Goal: Check status: Check status

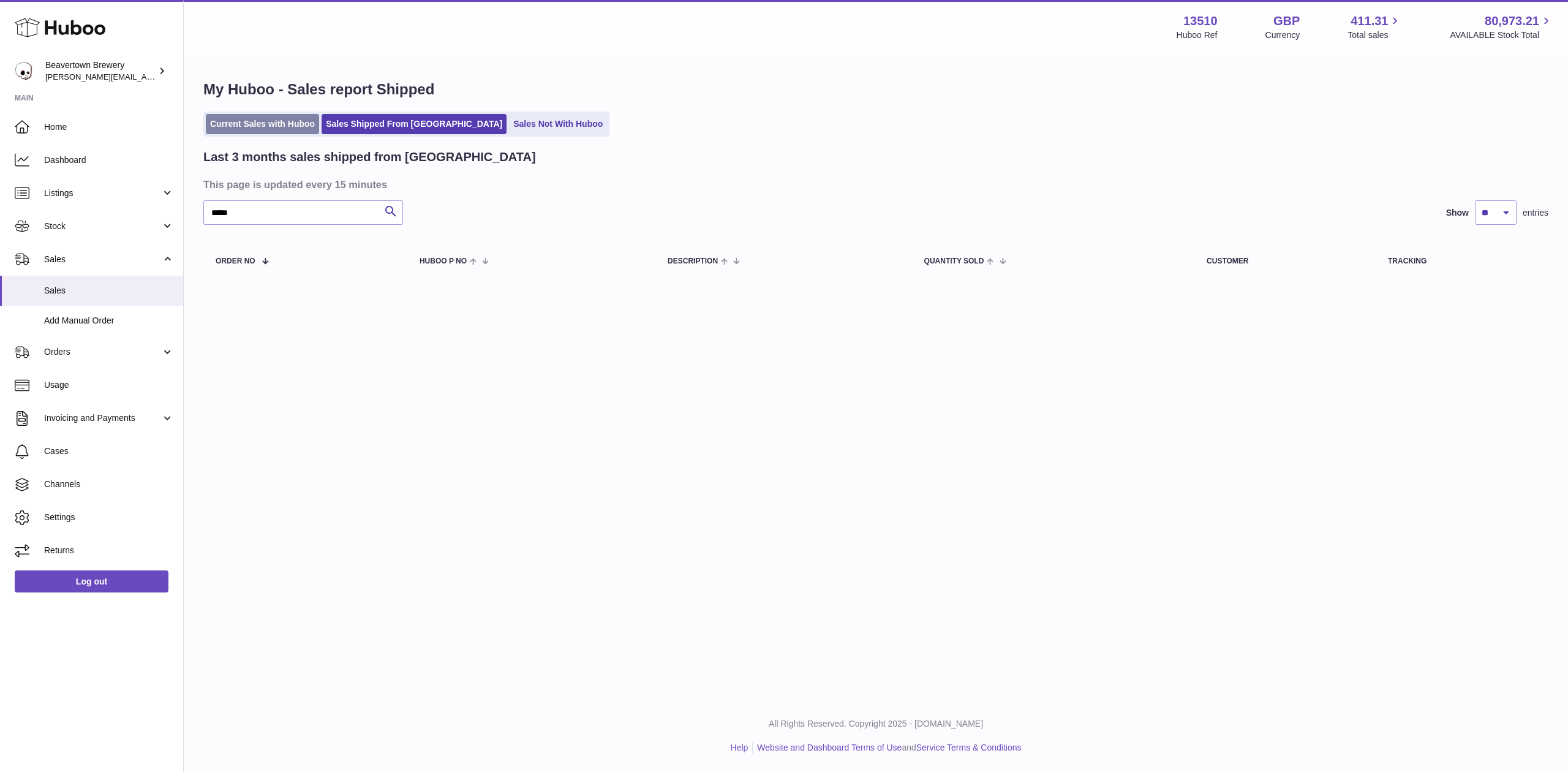
click at [309, 115] on link "Current Sales with Huboo" at bounding box center [263, 124] width 113 height 20
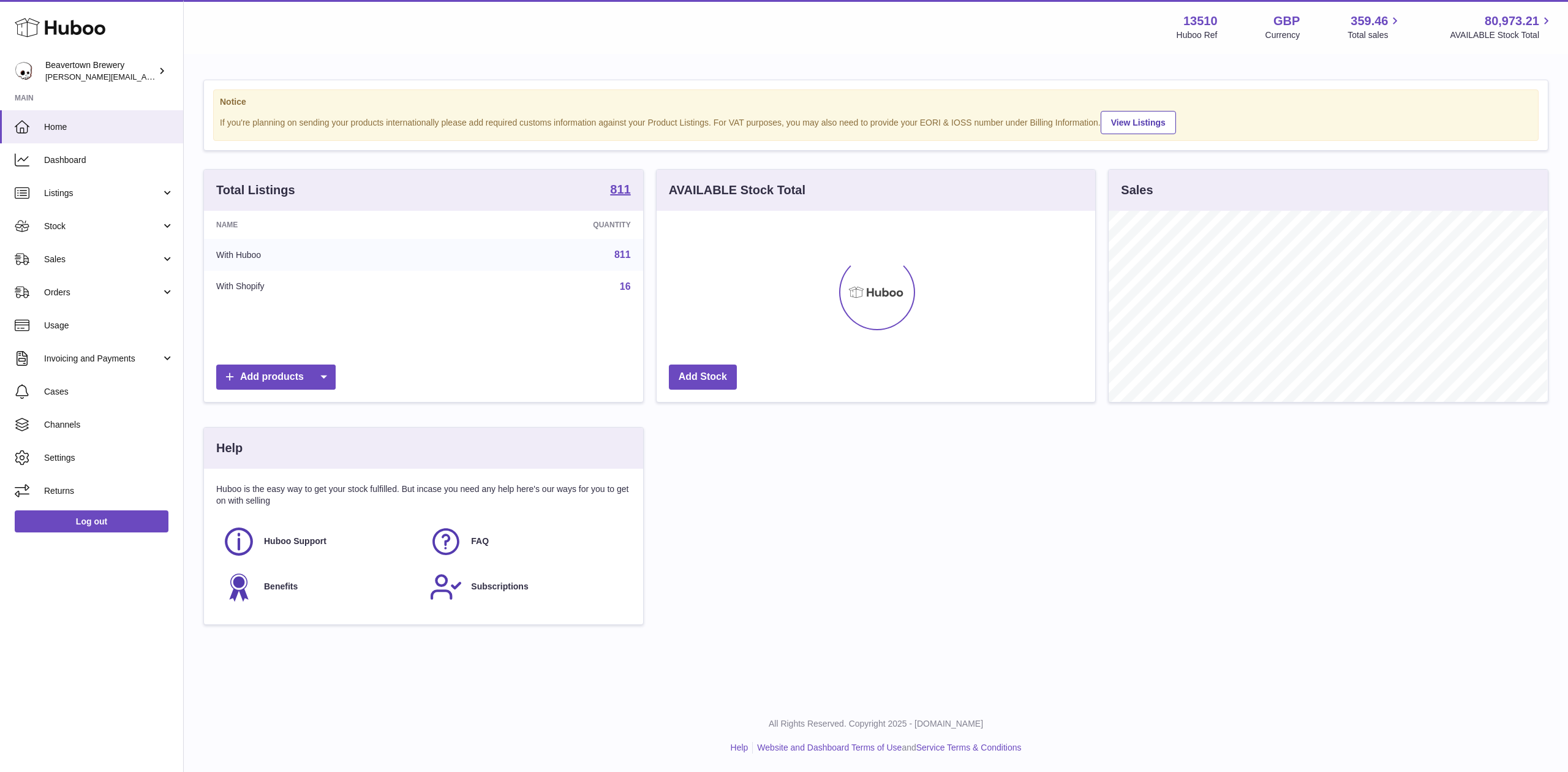
scroll to position [191, 439]
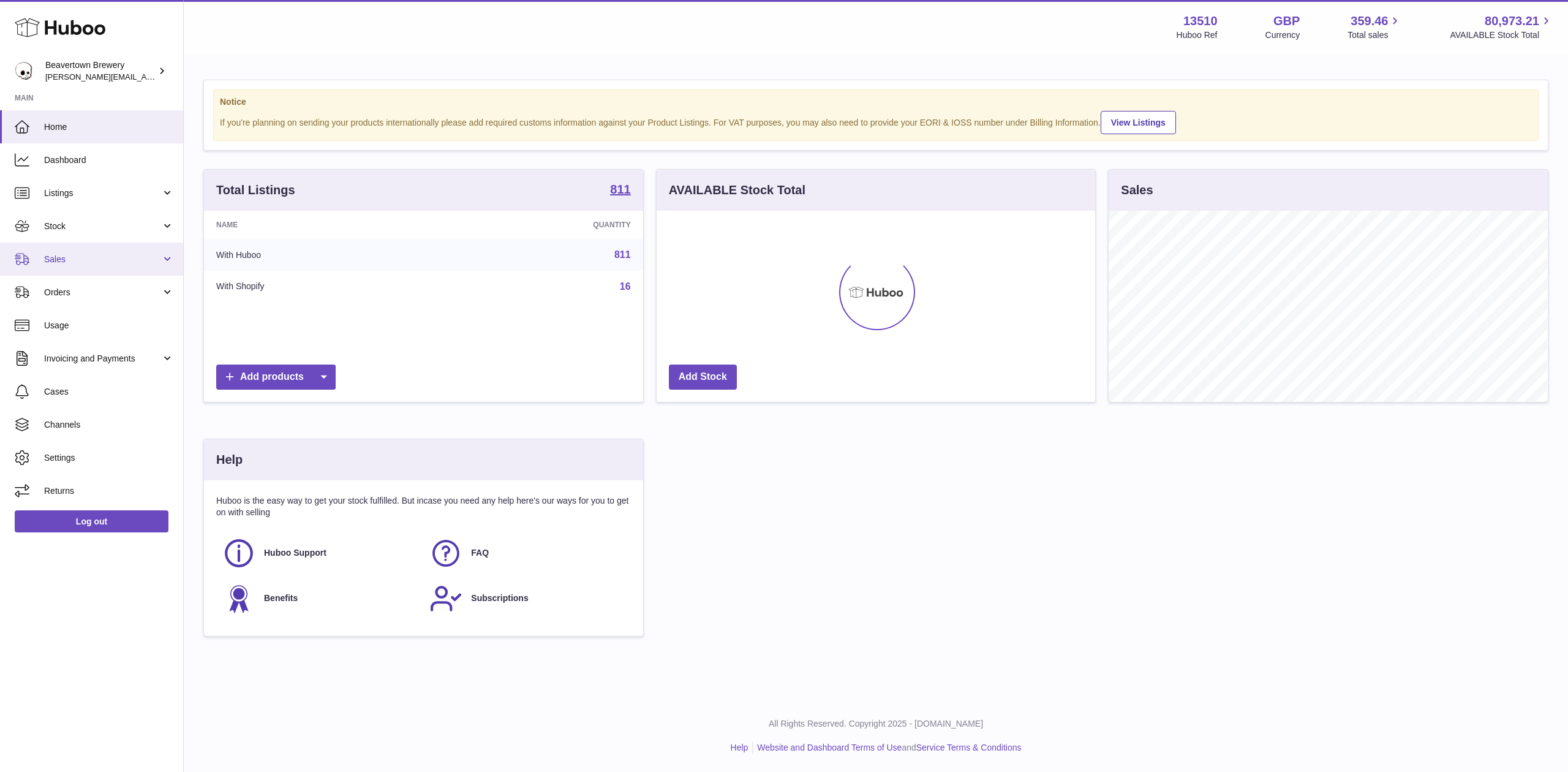
click at [92, 245] on link "Sales" at bounding box center [92, 259] width 183 height 33
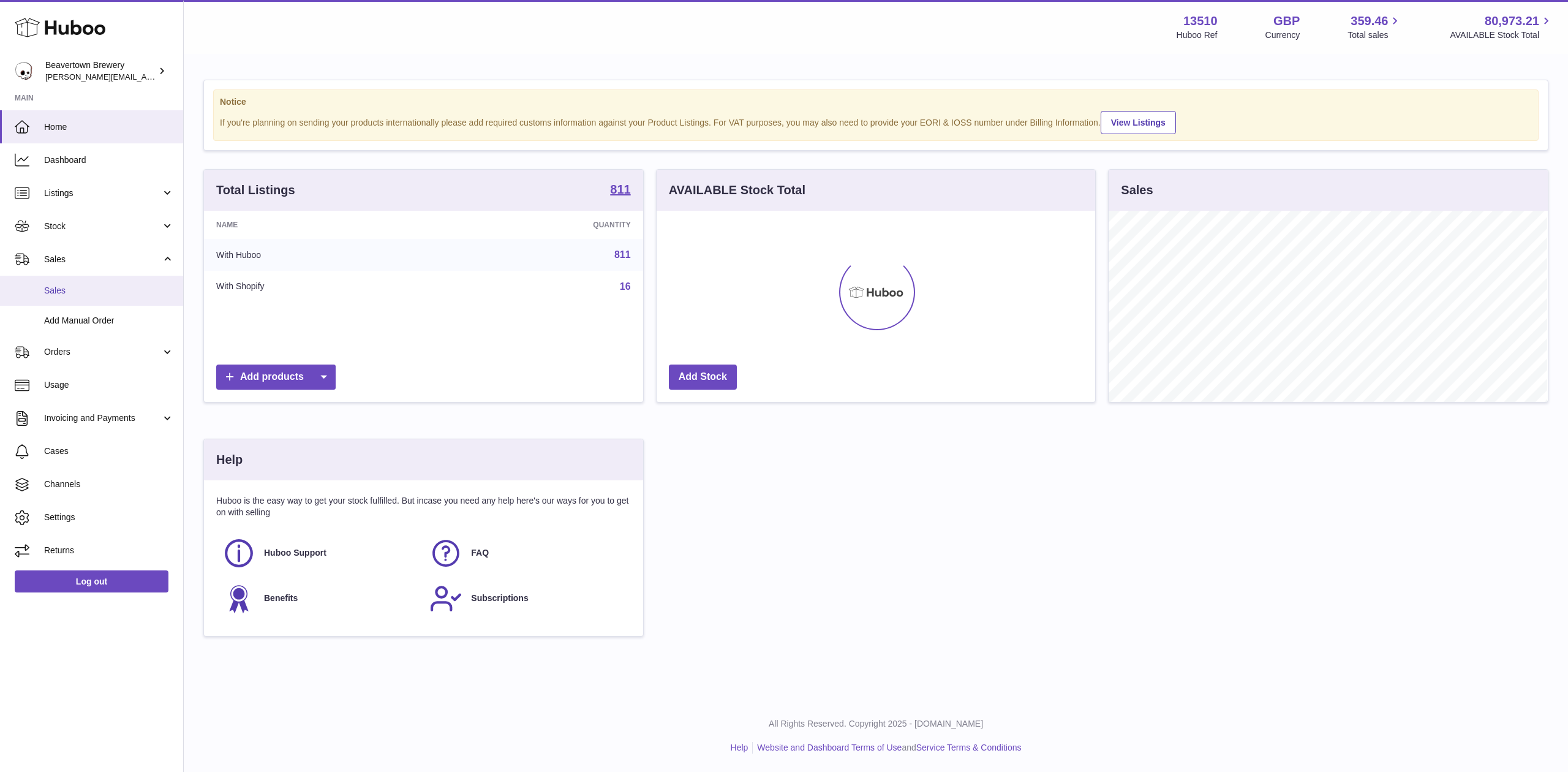
click at [138, 280] on link "Sales" at bounding box center [92, 291] width 183 height 30
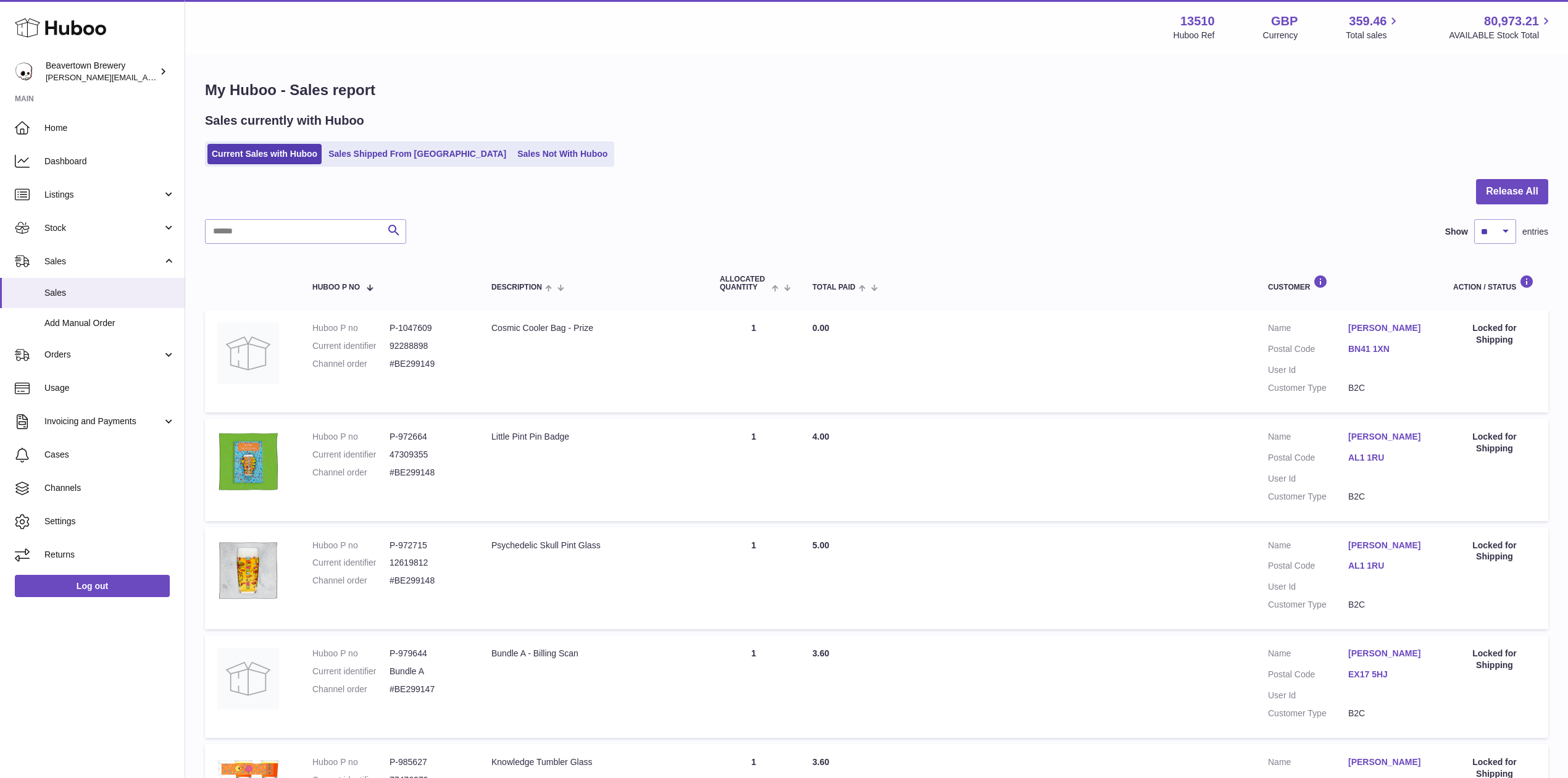
click at [350, 168] on div "My Huboo - Sales report Sales currently with Huboo Current Sales with Huboo Sal…" at bounding box center [876, 752] width 1383 height 1394
click at [352, 167] on div "My Huboo - Sales report Sales currently with Huboo Current Sales with Huboo Sal…" at bounding box center [876, 752] width 1383 height 1394
click at [355, 159] on link "Sales Shipped From [GEOGRAPHIC_DATA]" at bounding box center [417, 153] width 187 height 20
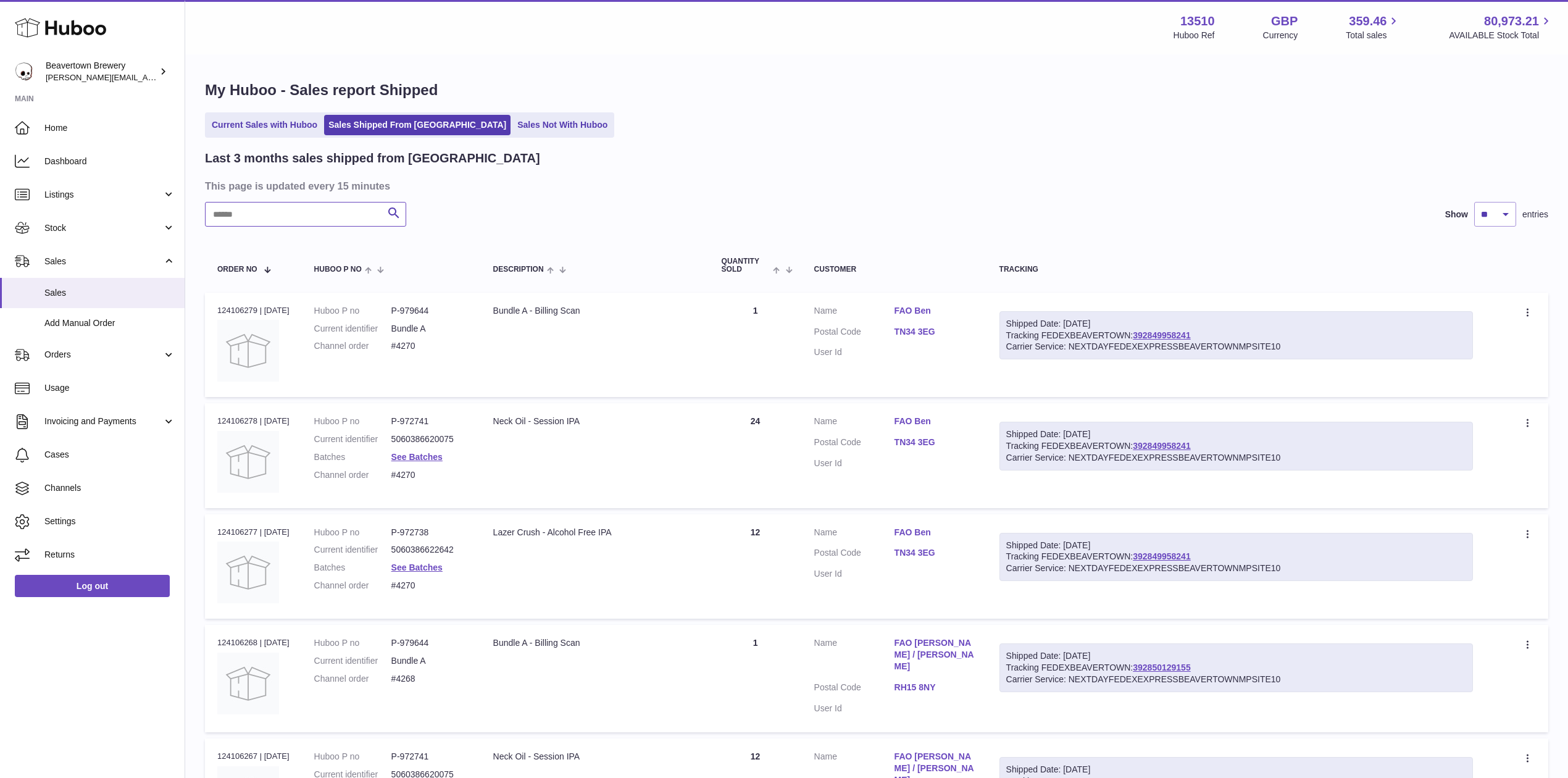
click at [341, 212] on input "text" at bounding box center [305, 214] width 201 height 25
paste input "*****"
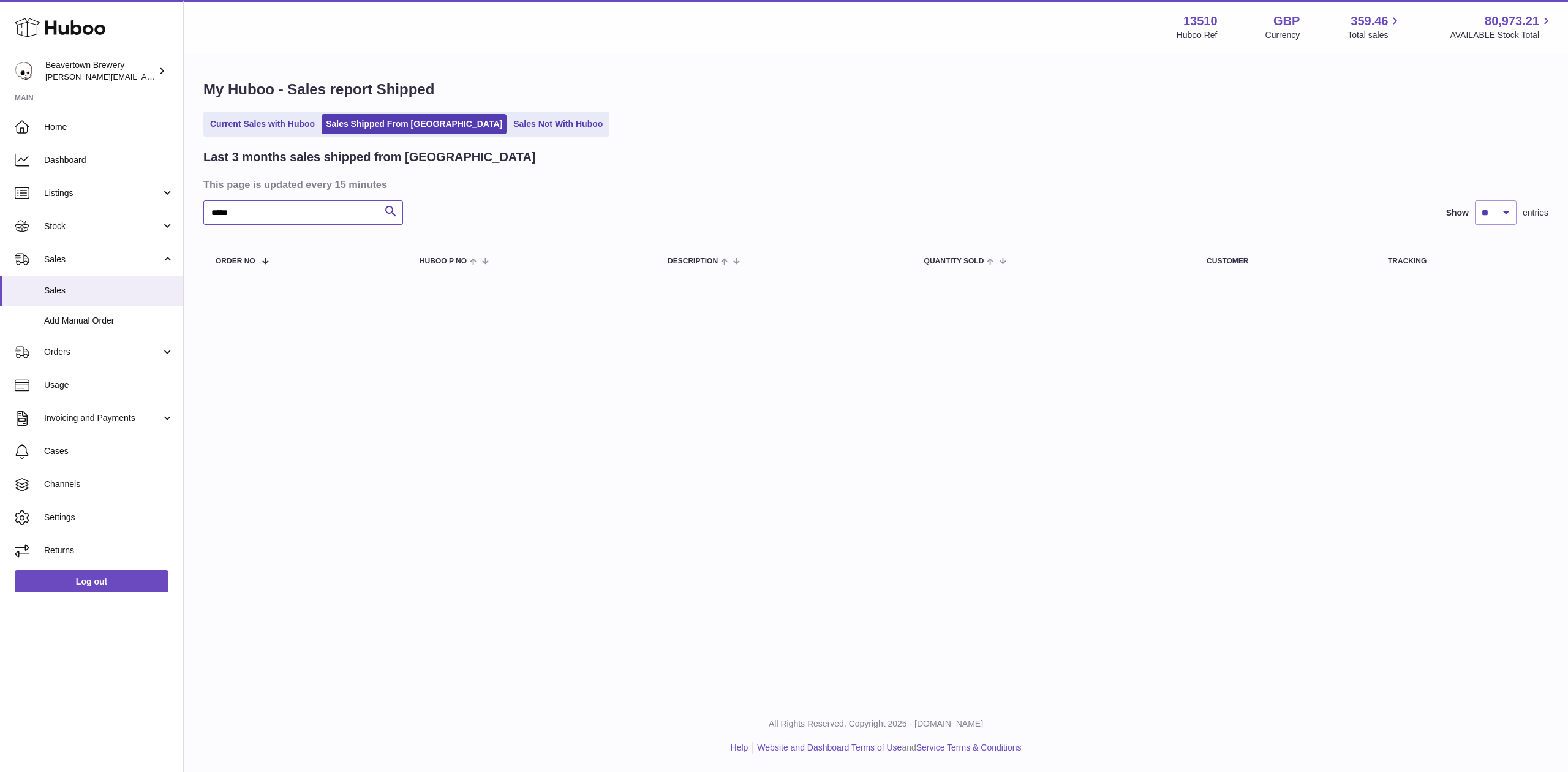
type input "*****"
click at [478, 140] on div "My Huboo - Sales report Shipped Current Sales with Huboo Sales Shipped From Hub…" at bounding box center [875, 181] width 1385 height 253
click at [509, 133] on link "Sales Not With Huboo" at bounding box center [559, 124] width 98 height 20
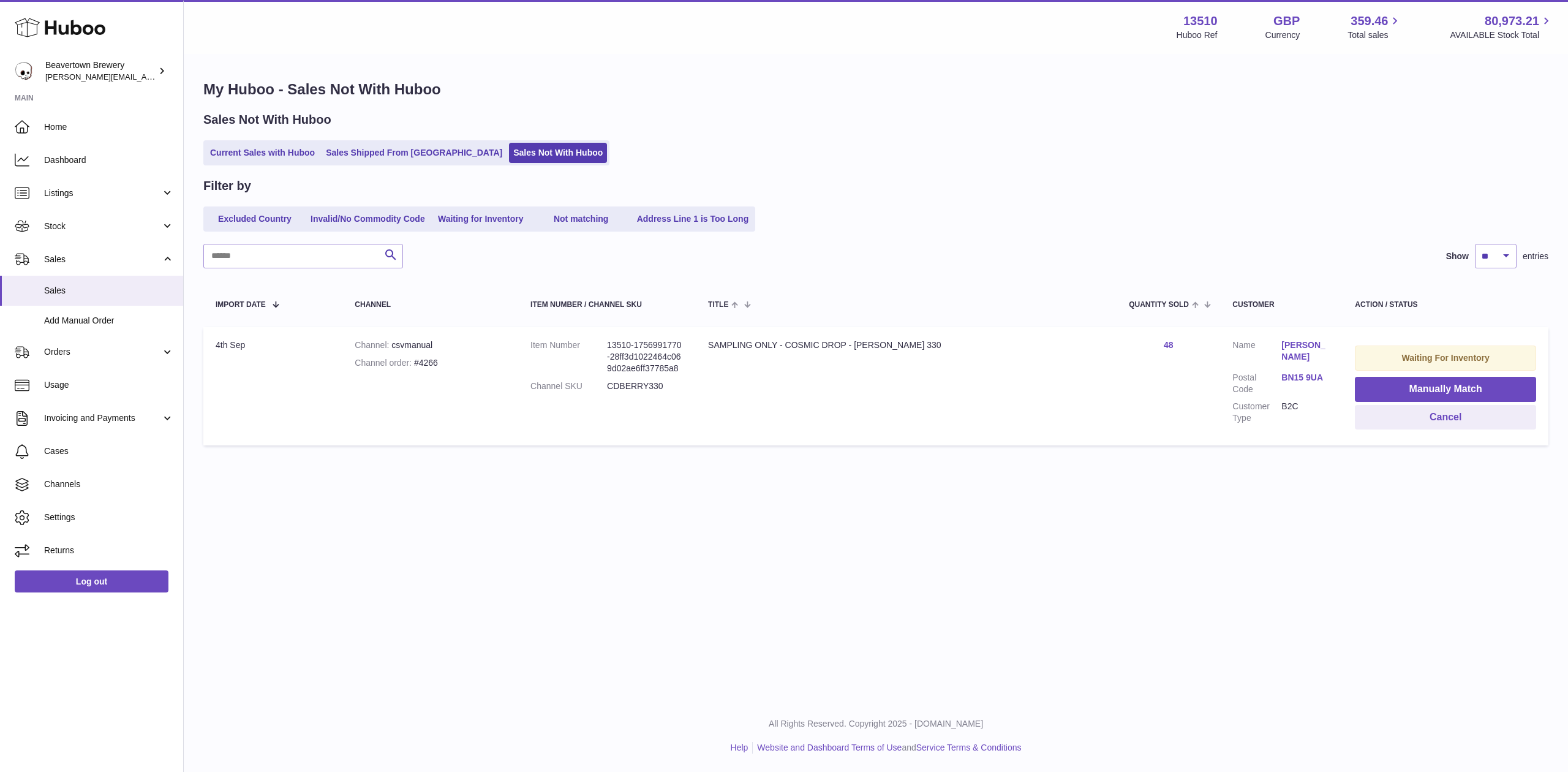
click at [280, 140] on div "Sales Not With Huboo Current Sales with Huboo Sales Shipped From [GEOGRAPHIC_DA…" at bounding box center [875, 138] width 1345 height 54
click at [280, 147] on link "Current Sales with Huboo" at bounding box center [263, 152] width 113 height 20
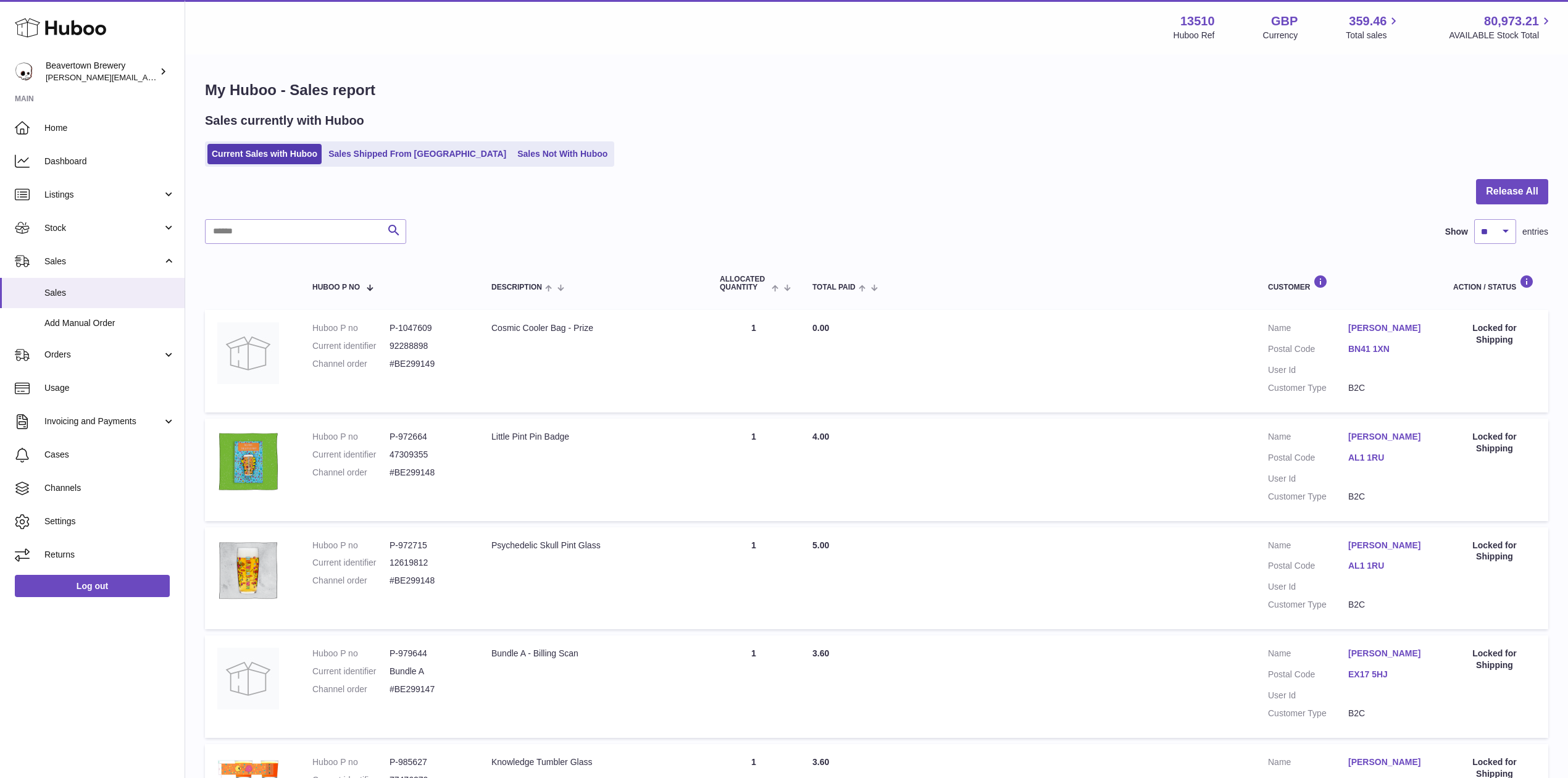
click at [357, 166] on ul "Current Sales with Huboo Sales Shipped From Huboo Sales Not With Huboo" at bounding box center [410, 153] width 410 height 26
click at [361, 162] on link "Sales Shipped From [GEOGRAPHIC_DATA]" at bounding box center [417, 153] width 187 height 20
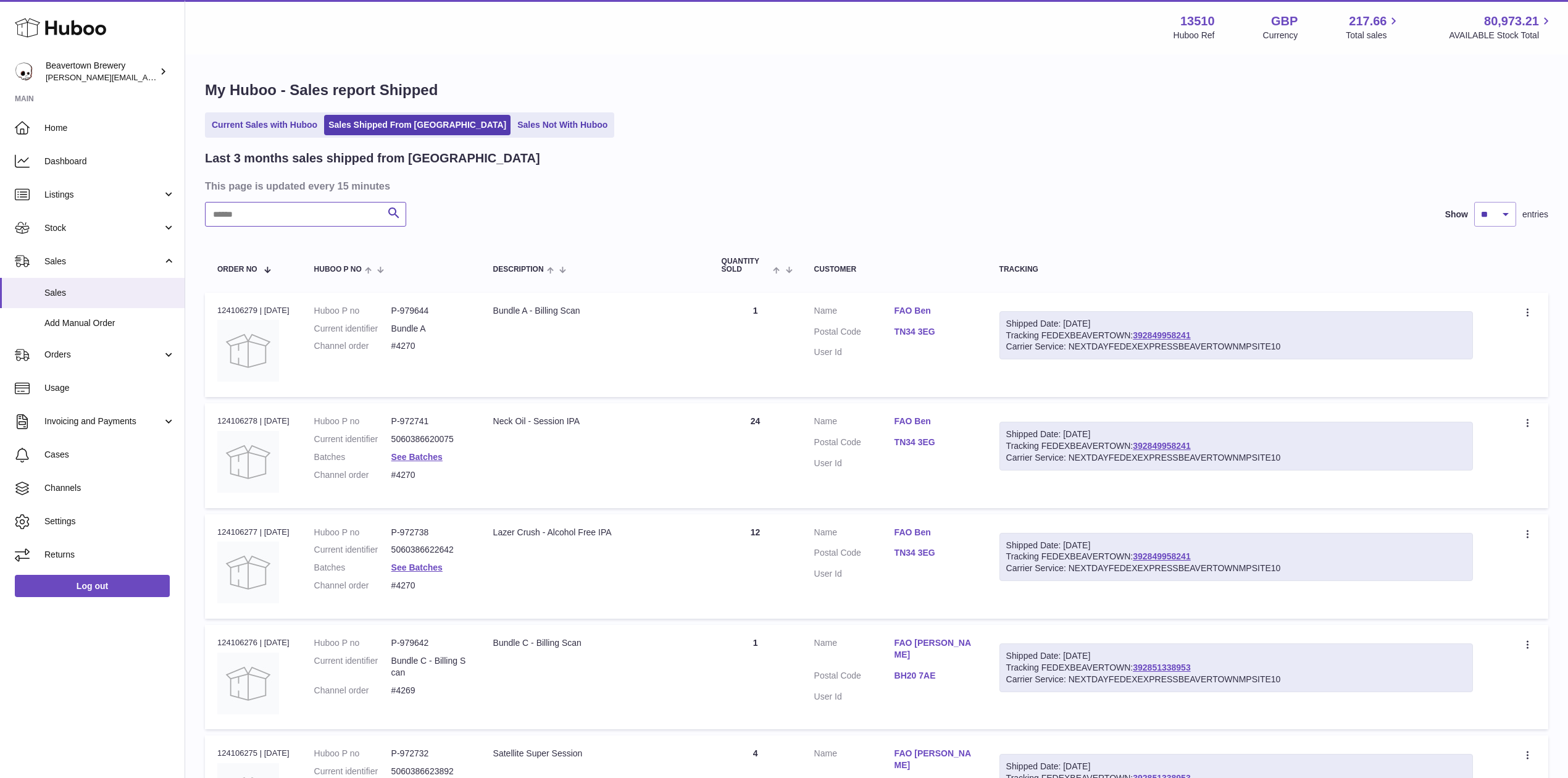
click at [316, 213] on input "text" at bounding box center [305, 214] width 201 height 25
paste input "*****"
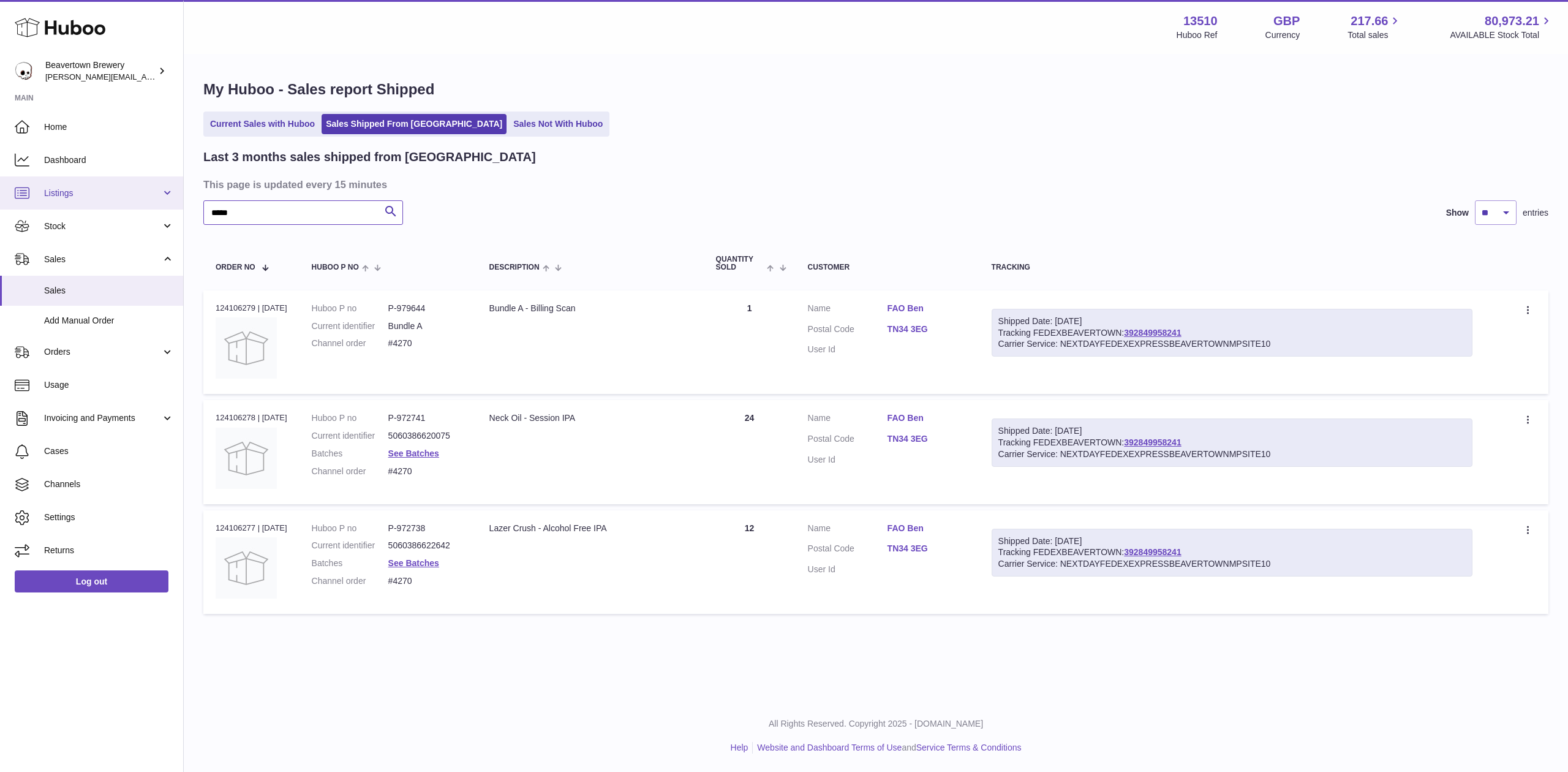
drag, startPoint x: 342, startPoint y: 219, endPoint x: 27, endPoint y: 186, distance: 316.7
click at [27, 186] on div "Huboo Beavertown Brewery [PERSON_NAME][EMAIL_ADDRESS][PERSON_NAME][DOMAIN_NAME]…" at bounding box center [784, 386] width 1568 height 772
paste input "text"
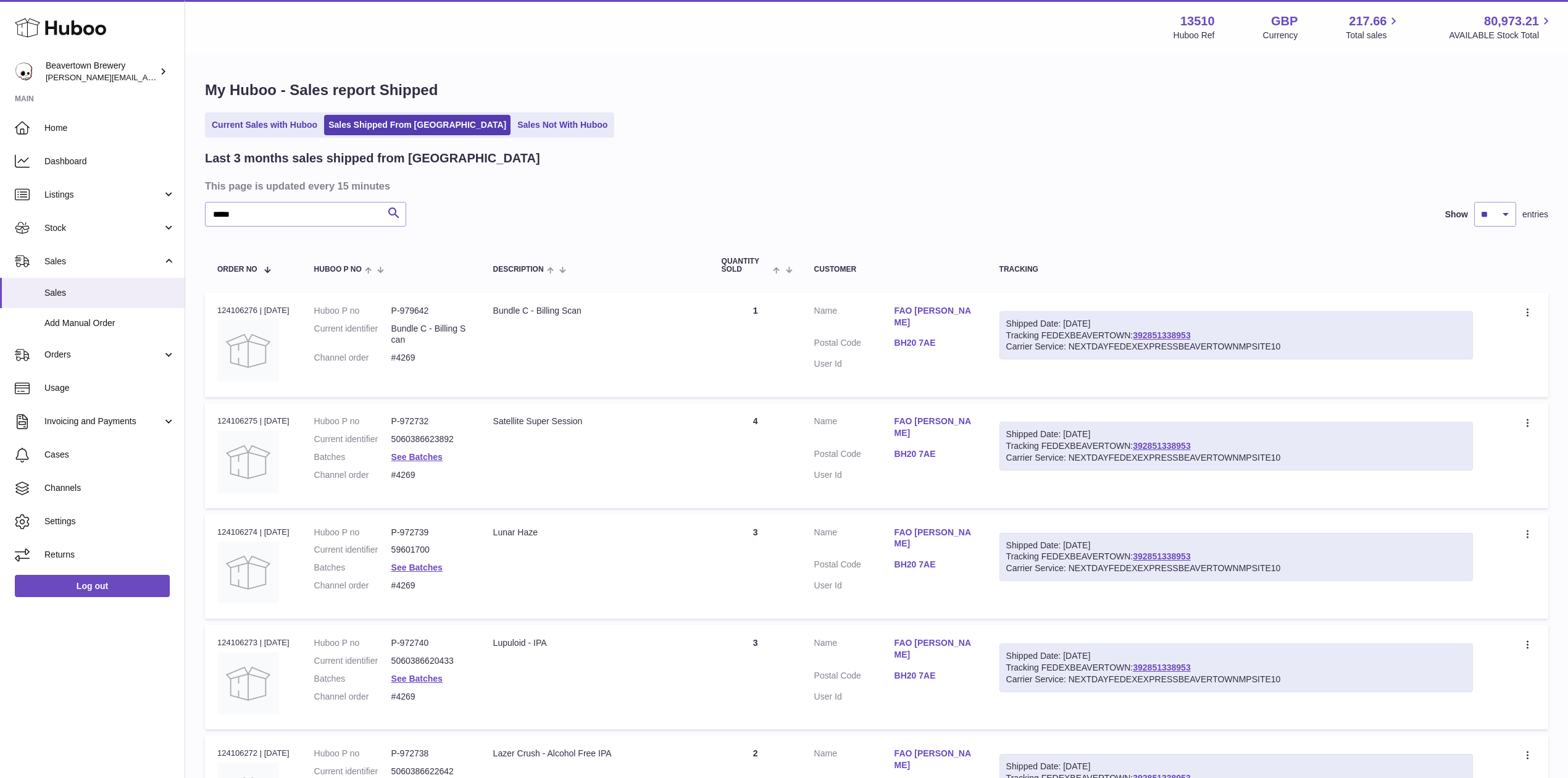
drag, startPoint x: 1152, startPoint y: 327, endPoint x: 1143, endPoint y: 311, distance: 18.4
click at [1137, 306] on td "Shipped Date: [DATE] Tracking FEDEXBEAVERTOWN: 392851338953 Carrier Service: NE…" at bounding box center [1236, 345] width 498 height 105
drag, startPoint x: 299, startPoint y: 224, endPoint x: 35, endPoint y: 212, distance: 264.3
click at [39, 213] on div "Huboo Beavertown Brewery [PERSON_NAME][EMAIL_ADDRESS][PERSON_NAME][DOMAIN_NAME]…" at bounding box center [784, 638] width 1568 height 1276
paste input "text"
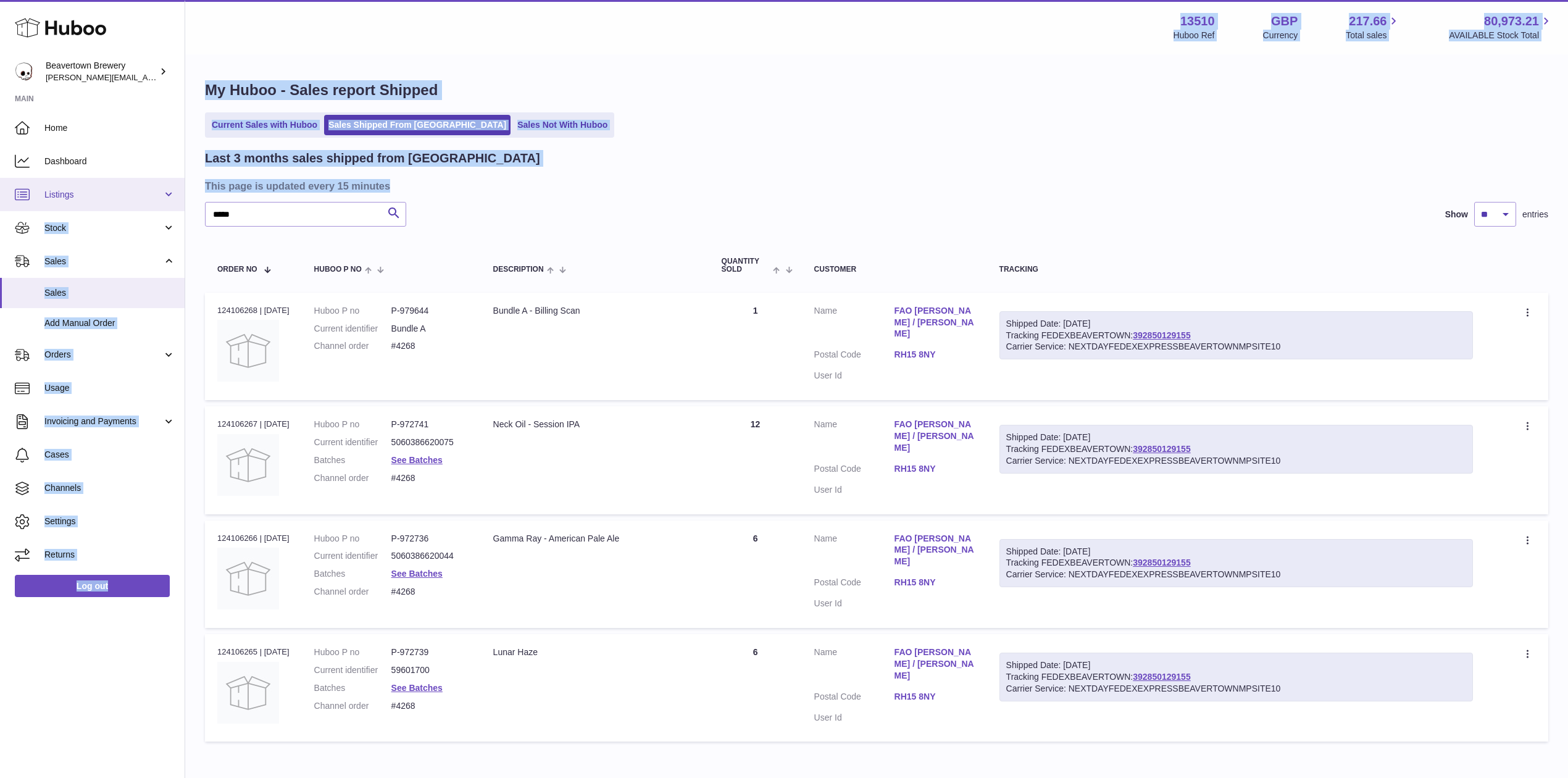
drag, startPoint x: 314, startPoint y: 200, endPoint x: 74, endPoint y: 205, distance: 240.1
click at [75, 205] on div "Huboo Beavertown Brewery [PERSON_NAME][EMAIL_ADDRESS][PERSON_NAME][DOMAIN_NAME]…" at bounding box center [784, 422] width 1568 height 845
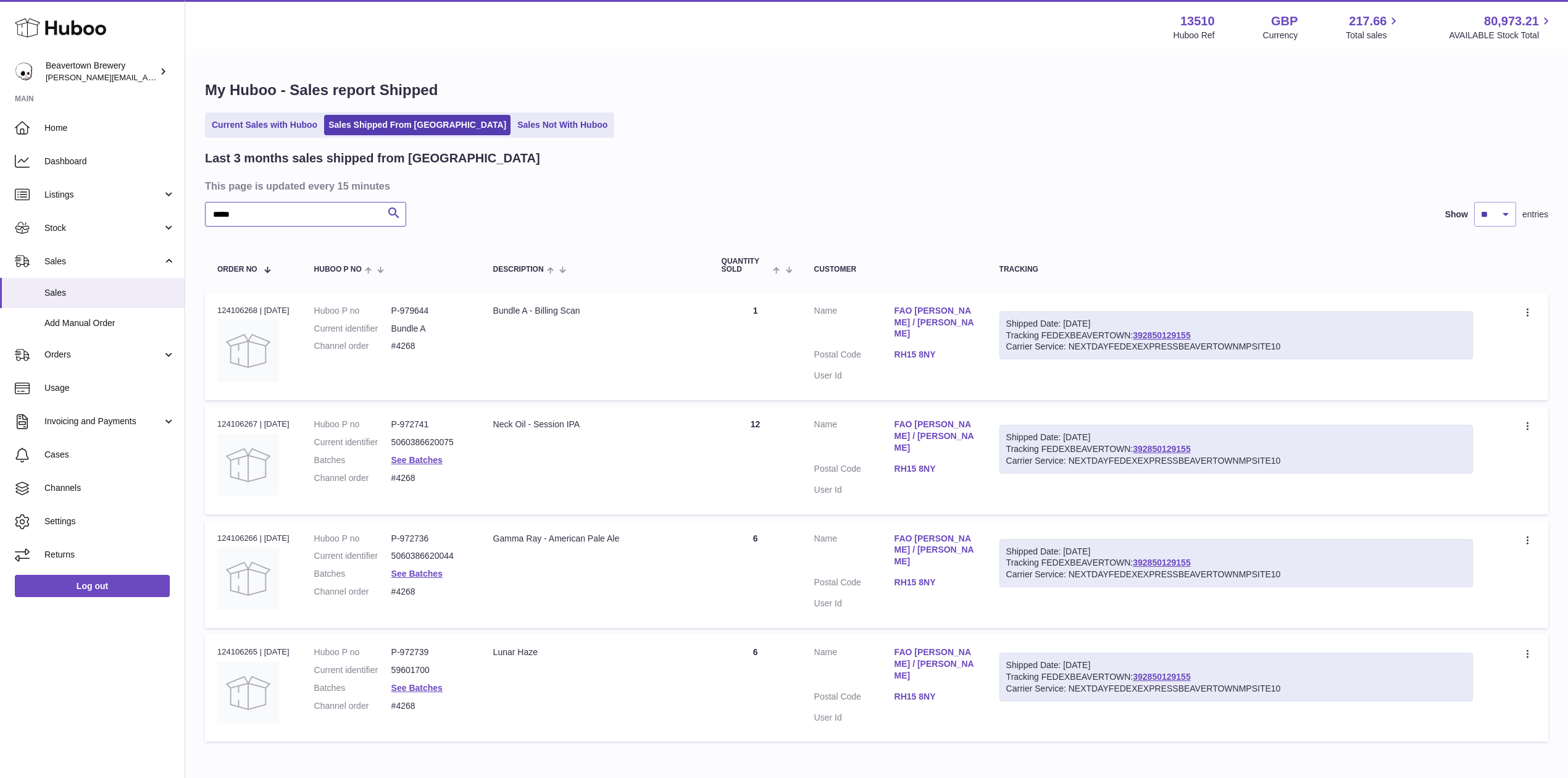
click at [236, 209] on input "*****" at bounding box center [305, 214] width 201 height 25
drag, startPoint x: 260, startPoint y: 211, endPoint x: 78, endPoint y: 201, distance: 182.3
click at [79, 201] on div "Huboo Beavertown Brewery [PERSON_NAME][EMAIL_ADDRESS][PERSON_NAME][DOMAIN_NAME]…" at bounding box center [784, 422] width 1568 height 845
paste input "text"
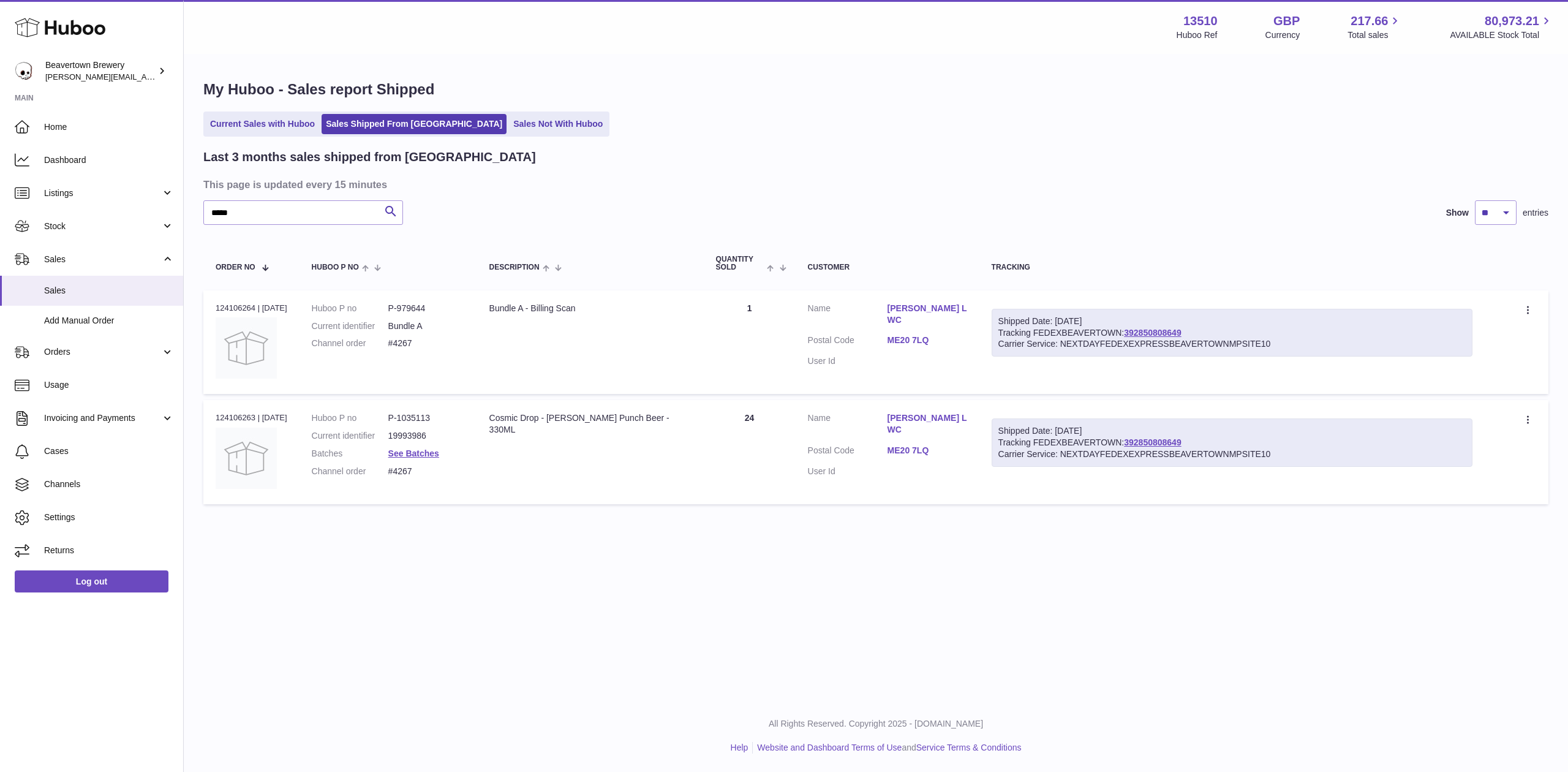
drag, startPoint x: 1174, startPoint y: 321, endPoint x: 1149, endPoint y: 317, distance: 25.3
click at [1149, 309] on div "Shipped Date: [DATE] Tracking FEDEXBEAVERTOWN: 392850808649 Carrier Service: NE…" at bounding box center [1232, 333] width 481 height 48
drag, startPoint x: 287, startPoint y: 212, endPoint x: 95, endPoint y: 209, distance: 192.0
click at [95, 209] on div "Huboo Beavertown Brewery [PERSON_NAME][EMAIL_ADDRESS][PERSON_NAME][DOMAIN_NAME]…" at bounding box center [784, 386] width 1568 height 772
paste input "text"
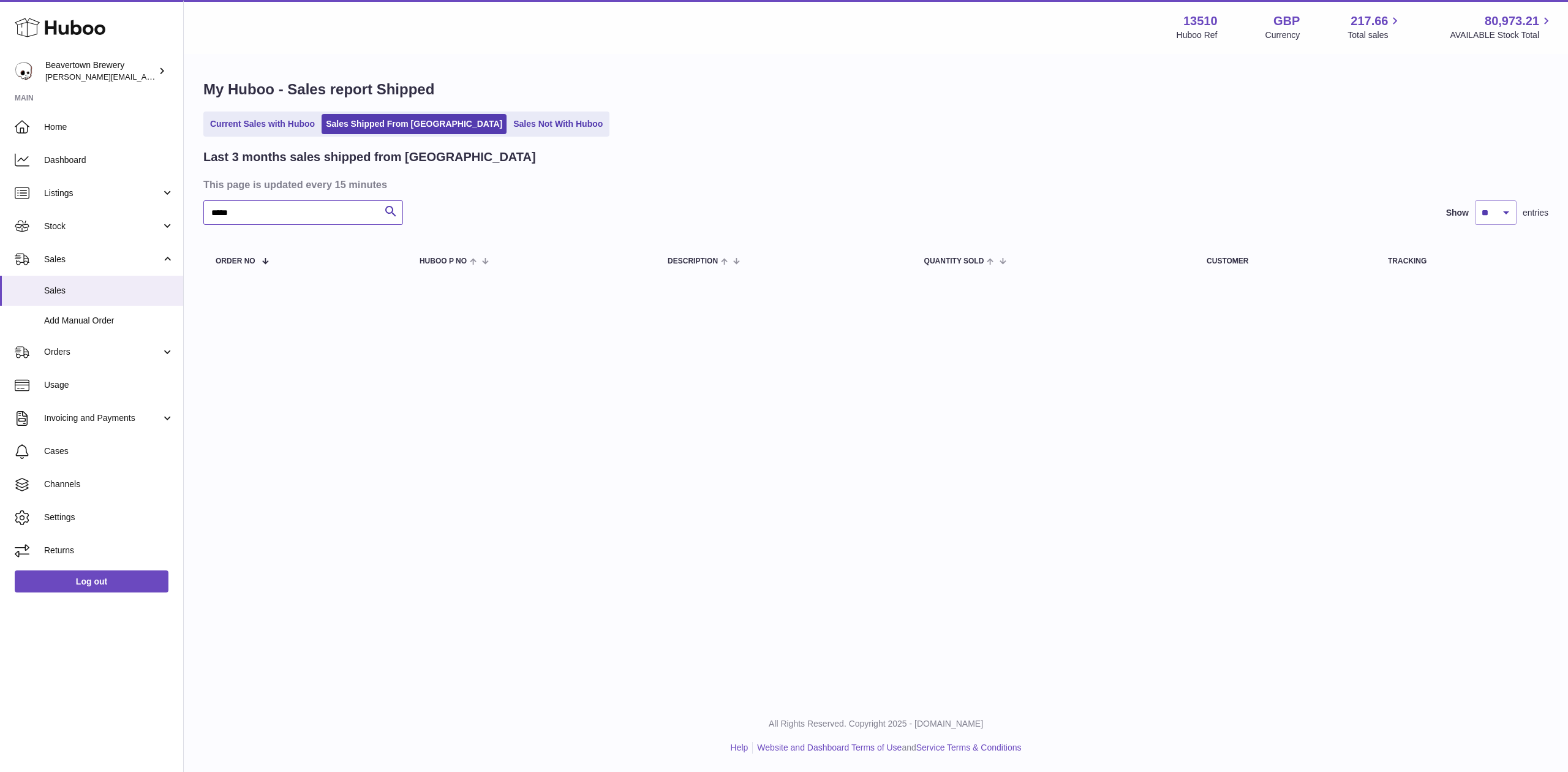
click at [253, 224] on input "*****" at bounding box center [302, 213] width 199 height 25
drag, startPoint x: 261, startPoint y: 218, endPoint x: 108, endPoint y: 186, distance: 156.3
click at [111, 186] on div "Huboo Beavertown Brewery [PERSON_NAME][EMAIL_ADDRESS][PERSON_NAME][DOMAIN_NAME]…" at bounding box center [784, 386] width 1568 height 772
paste input "text"
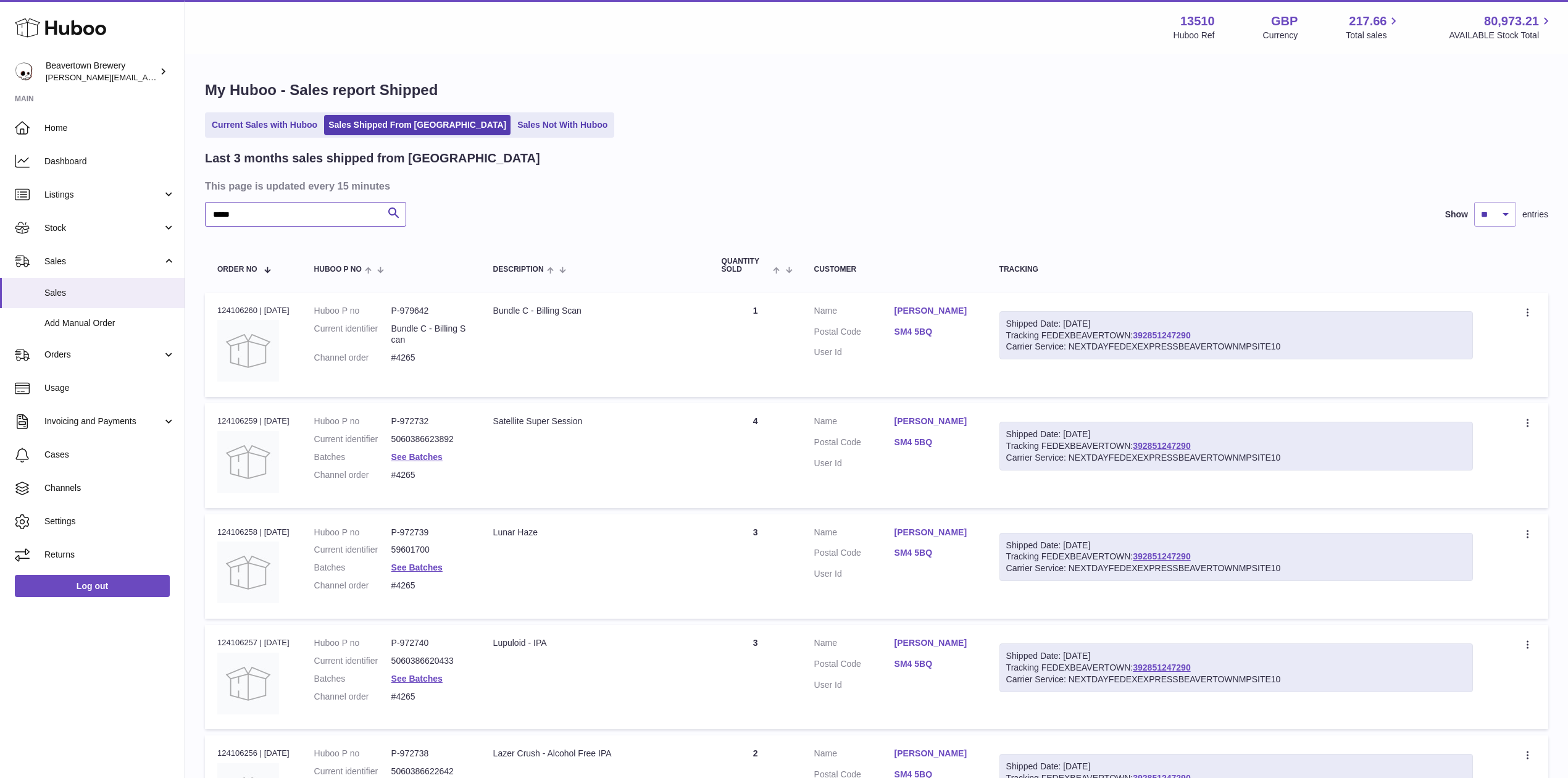
type input "*****"
